Goal: Task Accomplishment & Management: Complete application form

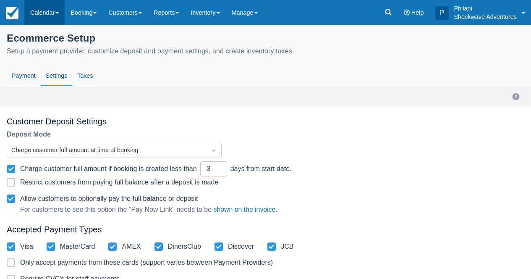
click at [40, 9] on link "Calendar" at bounding box center [44, 12] width 40 height 25
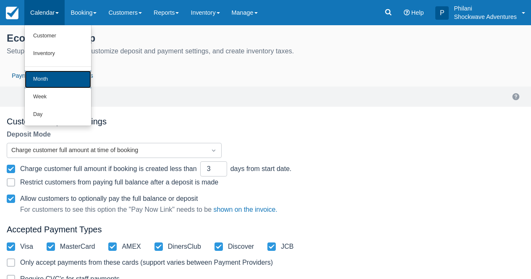
click at [55, 79] on link "Month" at bounding box center [58, 80] width 66 height 18
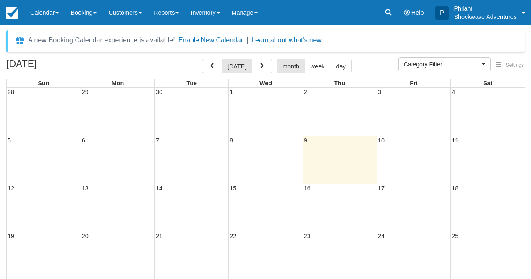
select select
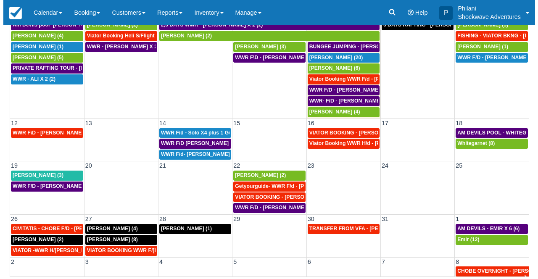
scroll to position [58, 0]
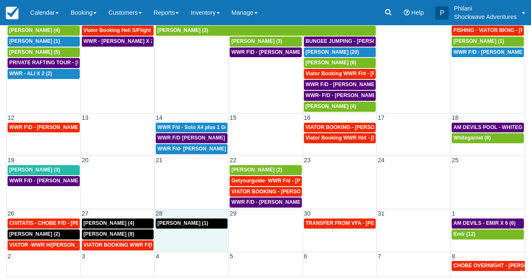
click at [185, 240] on td "Dominique Robitaille (1)" at bounding box center [192, 234] width 74 height 33
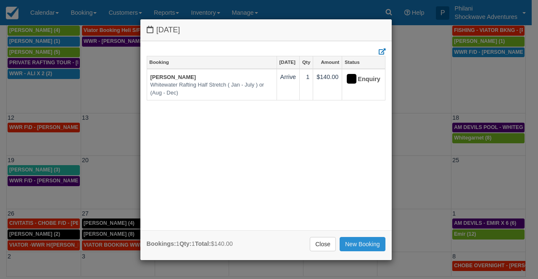
click at [355, 248] on link "New Booking" at bounding box center [362, 244] width 46 height 14
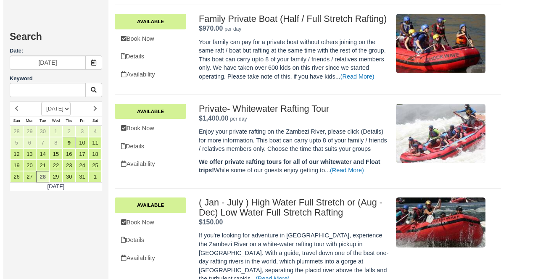
scroll to position [435, 0]
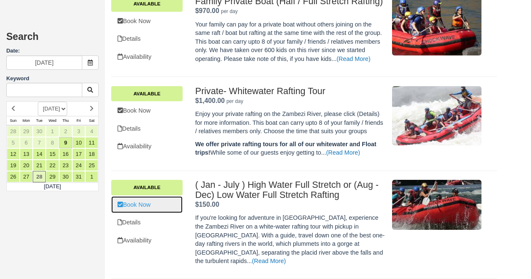
click at [141, 213] on link "Book Now" at bounding box center [146, 204] width 71 height 17
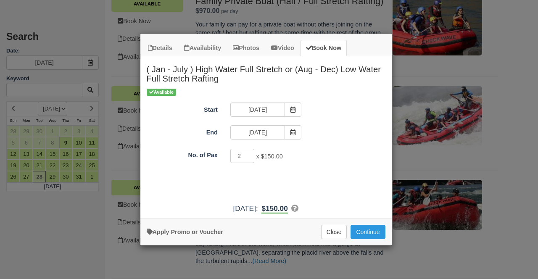
click at [248, 155] on input "2" at bounding box center [242, 156] width 24 height 14
click at [248, 155] on input "3" at bounding box center [242, 156] width 24 height 14
click at [247, 160] on input "3" at bounding box center [242, 156] width 24 height 14
click at [248, 157] on input "2" at bounding box center [242, 156] width 24 height 14
click at [248, 157] on input "1" at bounding box center [242, 156] width 24 height 14
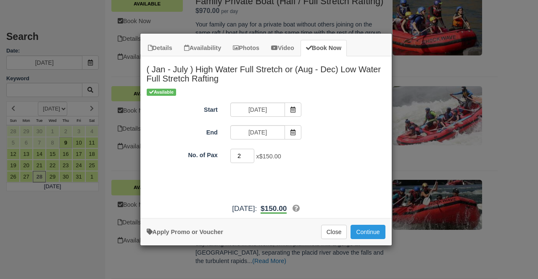
type input "2"
click at [248, 154] on input "2" at bounding box center [242, 156] width 24 height 14
click at [363, 230] on button "Continue" at bounding box center [367, 232] width 34 height 14
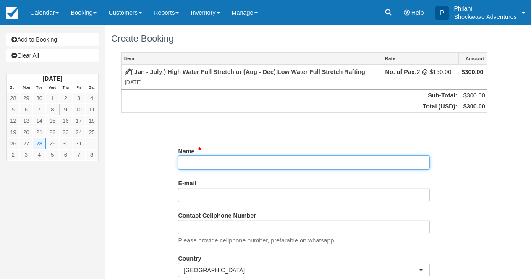
click at [201, 165] on input "Name" at bounding box center [304, 162] width 252 height 14
click at [214, 162] on input "Name" at bounding box center [304, 162] width 252 height 14
paste input "Guido"
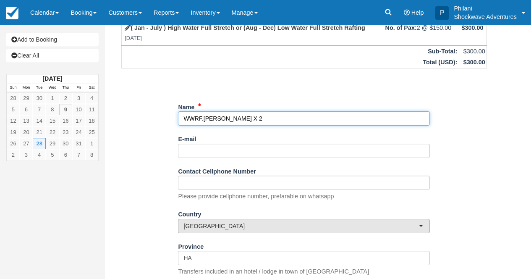
scroll to position [67, 0]
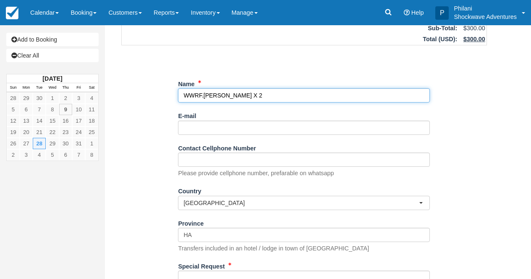
click at [203, 95] on input "Name" at bounding box center [304, 95] width 252 height 14
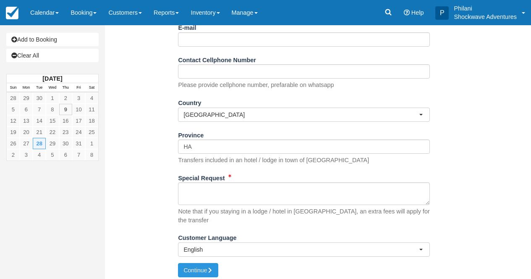
type input "WWR F/d - Guido X 2"
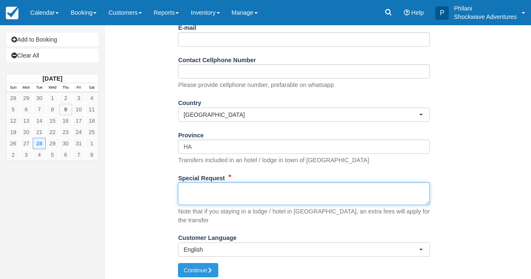
click at [220, 194] on textarea "Special Request" at bounding box center [304, 193] width 252 height 23
paste textarea "Good day, Please book Guido for two people. The travel date is 28 Oct 25, and t…"
type textarea "Good day, Please book Guido for two people. The travel date is 28 Oct 25, and t…"
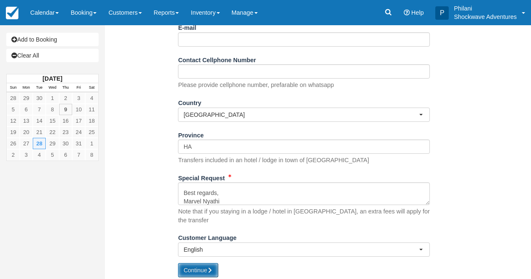
click at [198, 266] on button "Continue" at bounding box center [198, 270] width 40 height 14
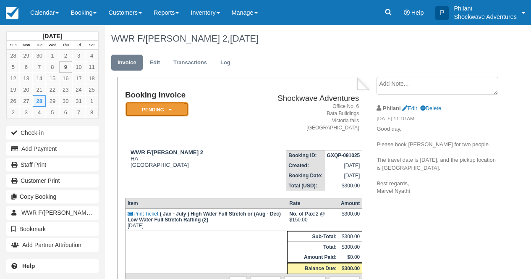
click at [173, 112] on em "Pending" at bounding box center [157, 109] width 63 height 15
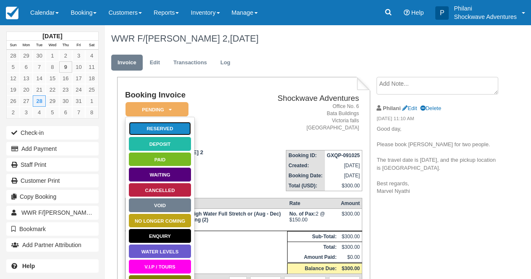
click at [179, 129] on link "Reserved" at bounding box center [160, 128] width 63 height 15
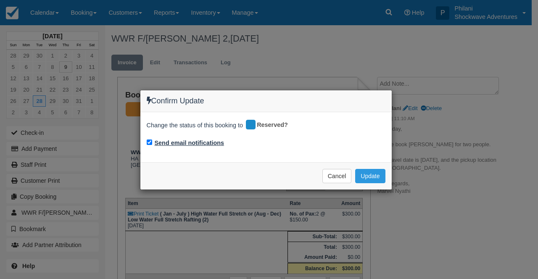
click at [190, 142] on label "Send email notifications" at bounding box center [190, 143] width 70 height 9
click at [152, 142] on input "Send email notifications" at bounding box center [149, 141] width 5 height 5
checkbox input "false"
click at [368, 176] on button "Update" at bounding box center [370, 176] width 30 height 14
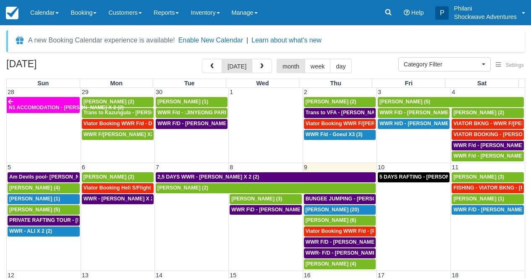
select select
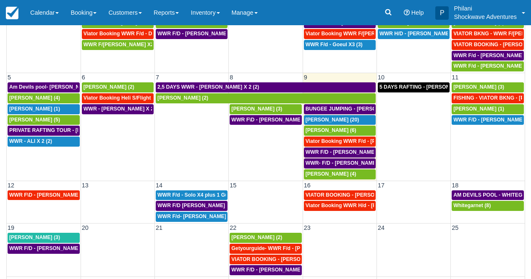
scroll to position [90, 0]
